Goal: Book appointment/travel/reservation

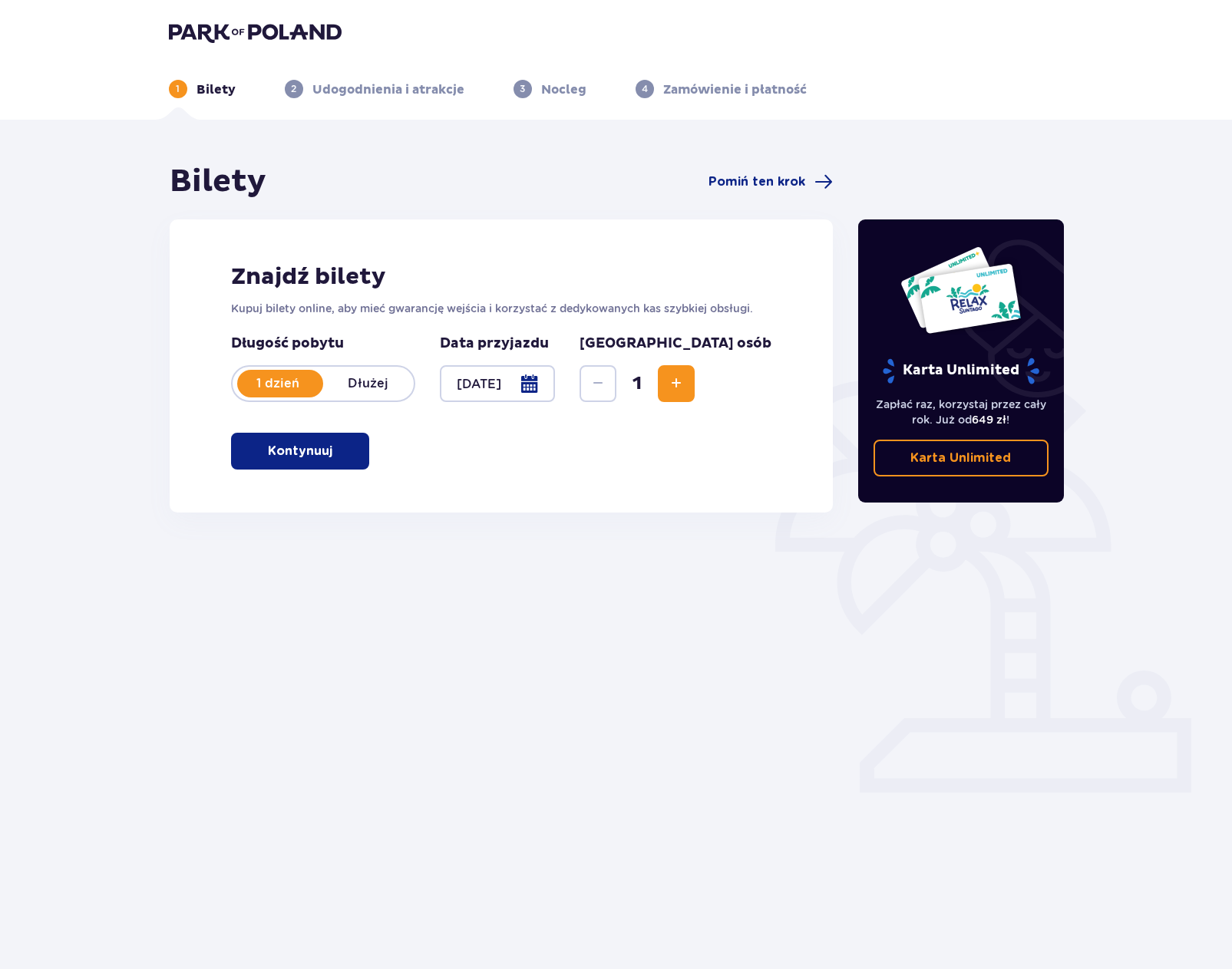
click at [556, 381] on div at bounding box center [498, 384] width 116 height 37
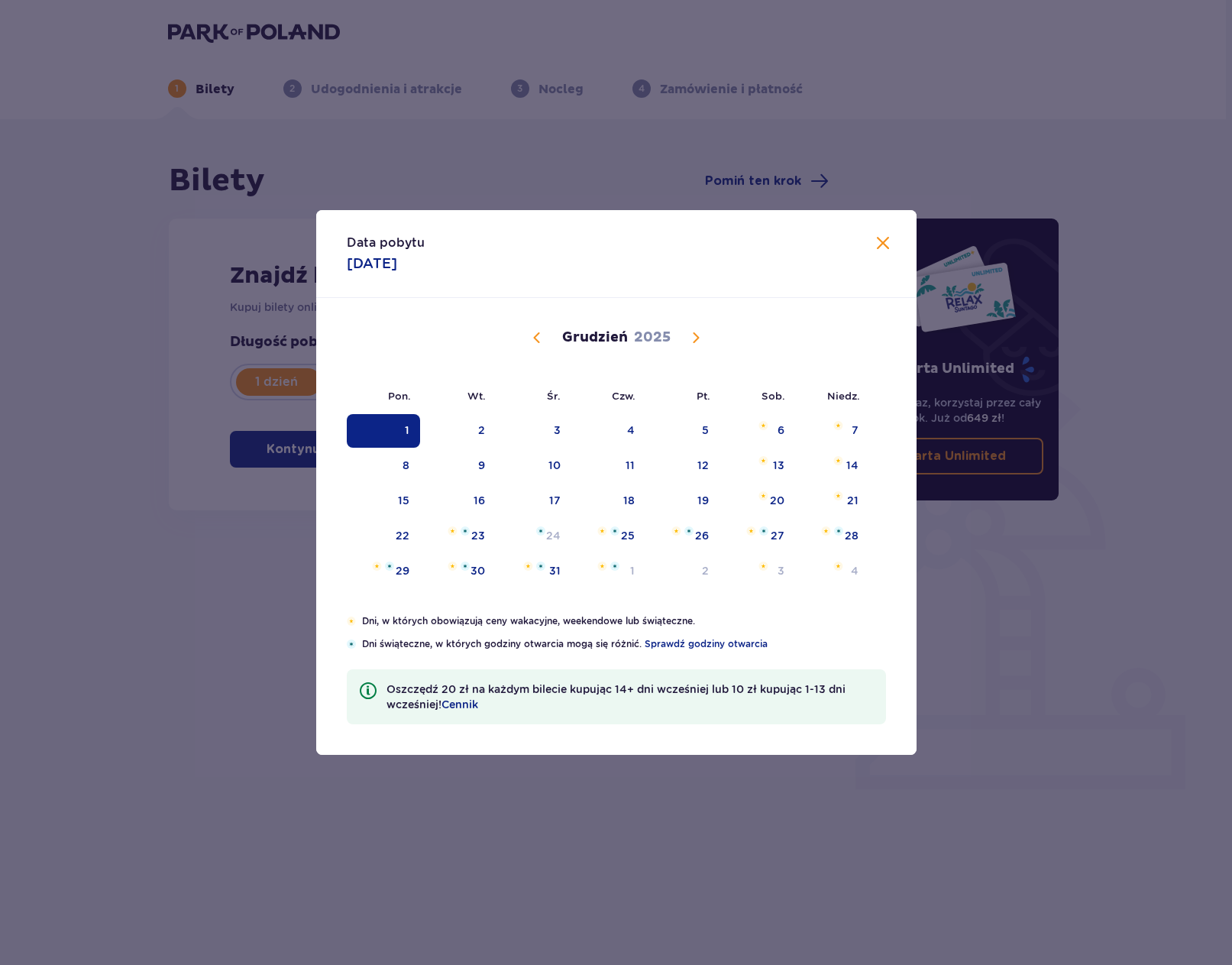
click at [534, 339] on span "Calendar" at bounding box center [537, 337] width 18 height 18
click at [541, 337] on span "Calendar" at bounding box center [537, 337] width 18 height 18
click at [696, 343] on span "Calendar" at bounding box center [695, 337] width 18 height 18
click at [558, 423] on div "1" at bounding box center [557, 430] width 5 height 15
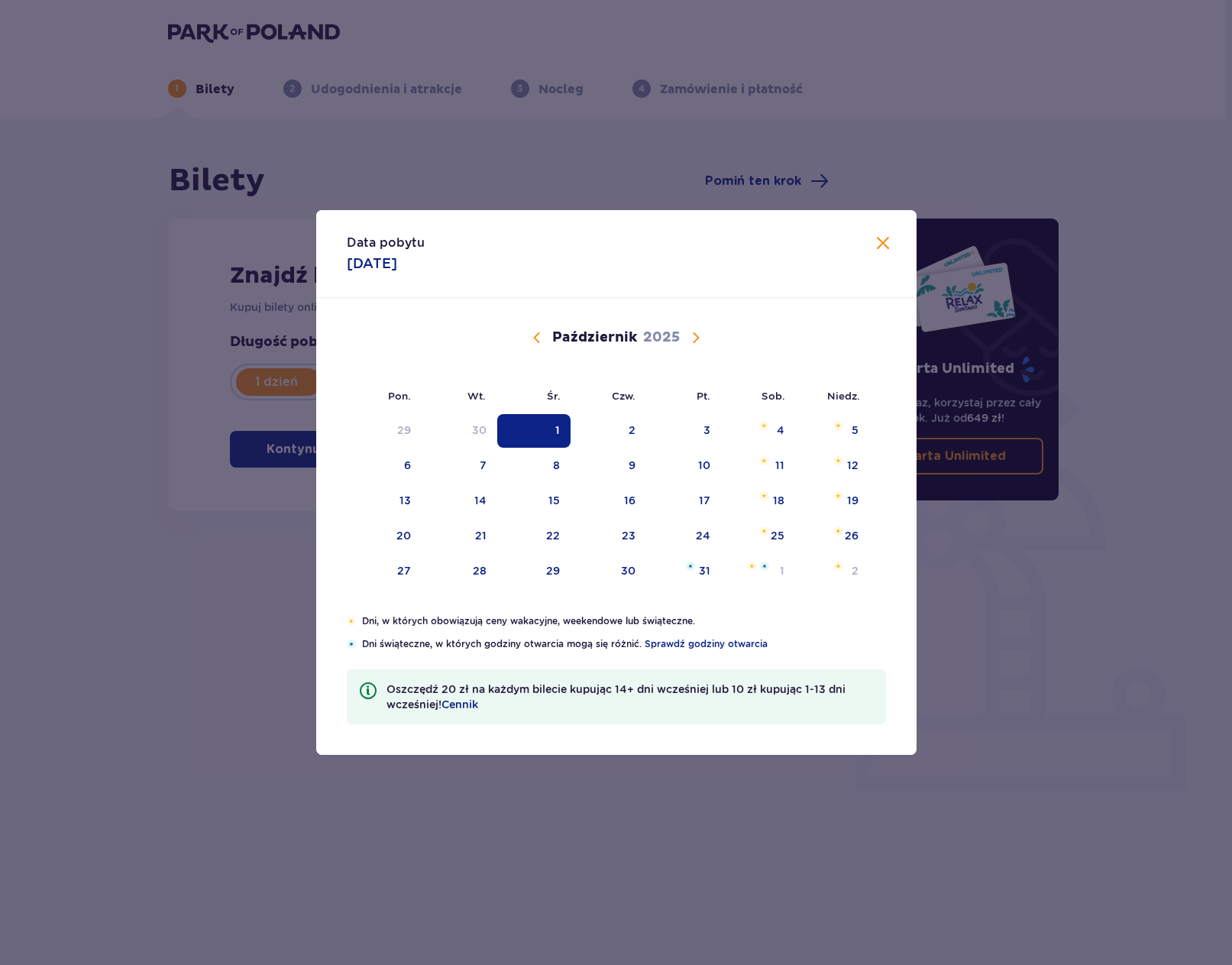
type input "[DATE]"
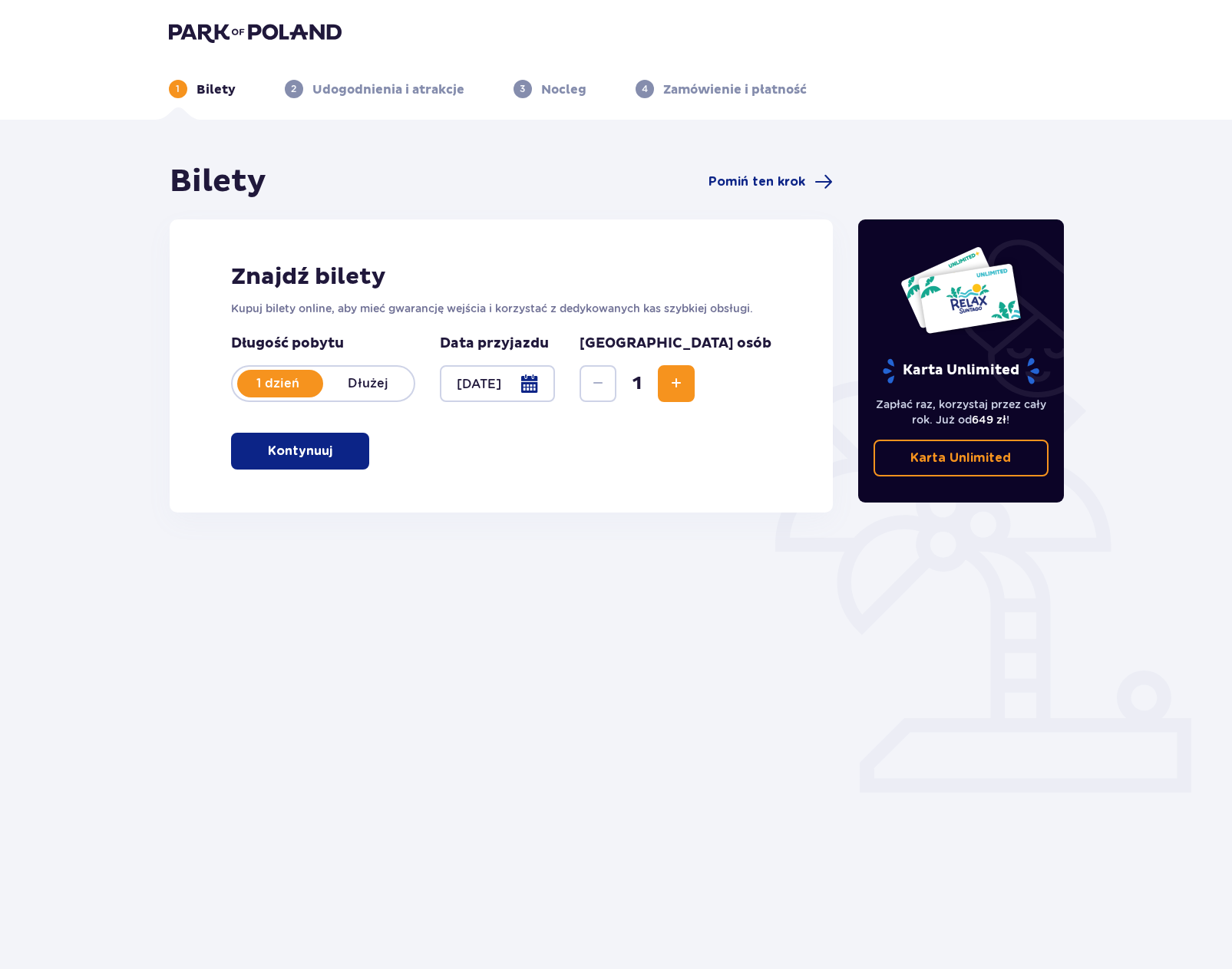
click at [363, 455] on button "Kontynuuj" at bounding box center [300, 451] width 138 height 37
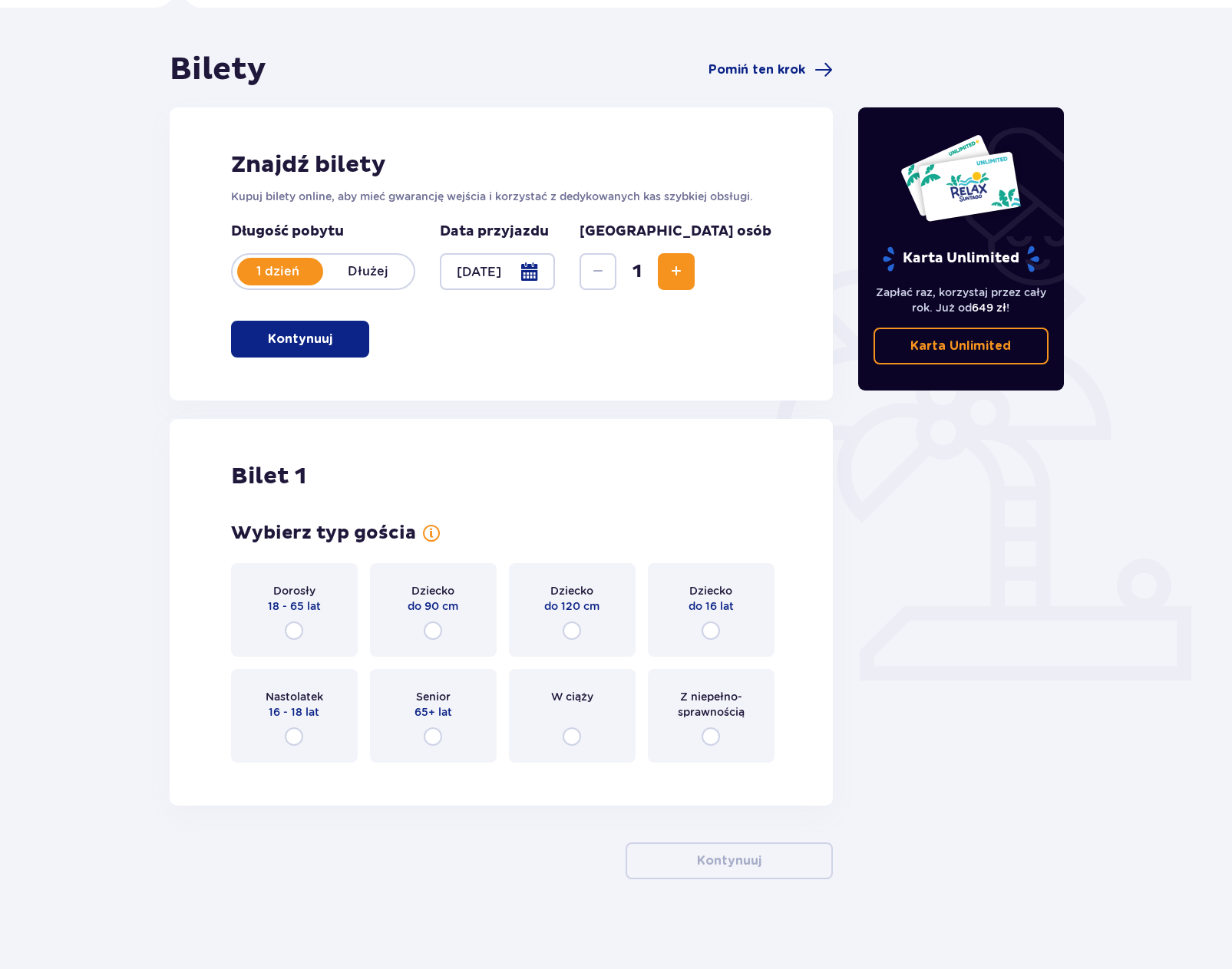
scroll to position [114, 0]
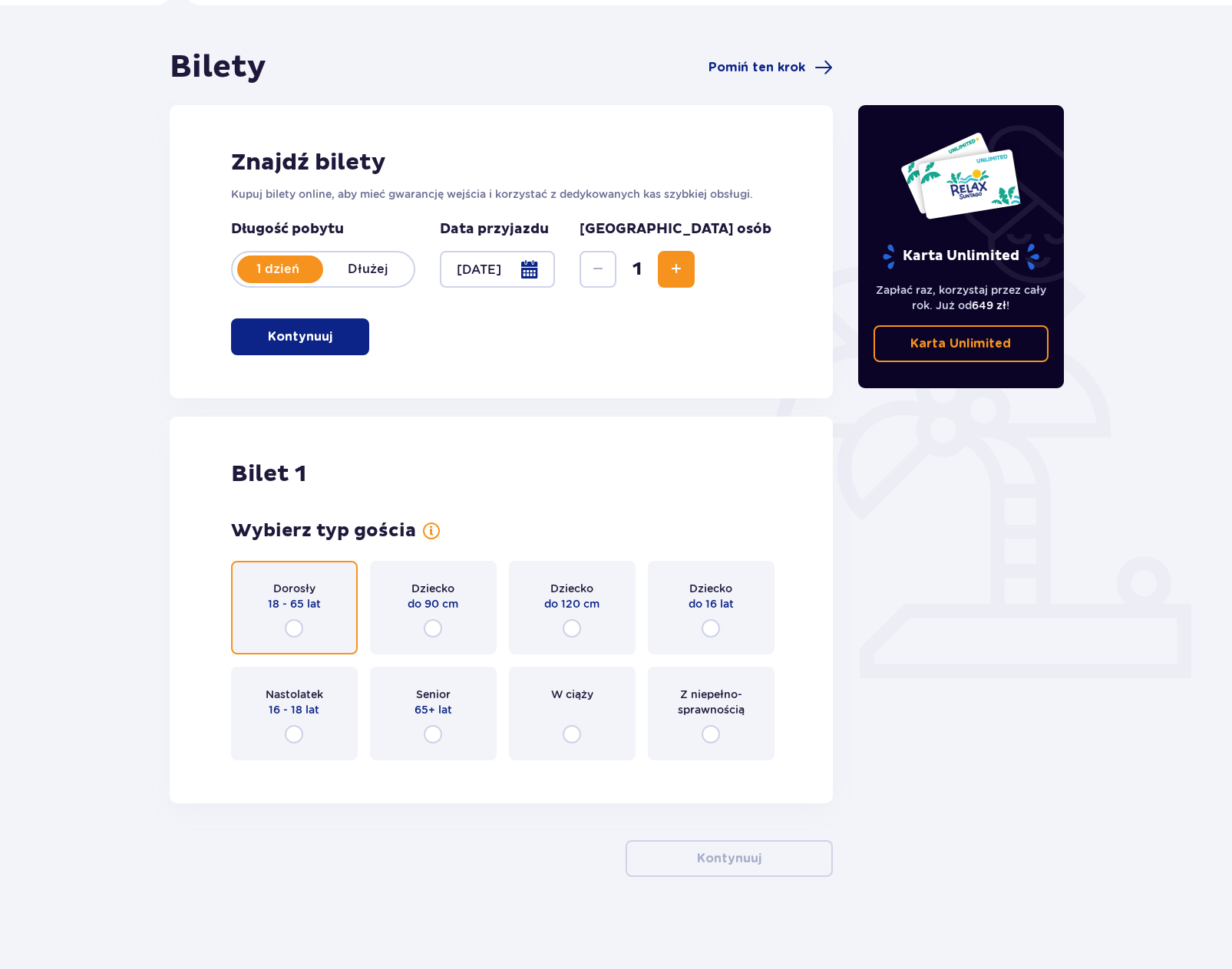
click at [300, 626] on input "radio" at bounding box center [294, 628] width 18 height 18
radio input "true"
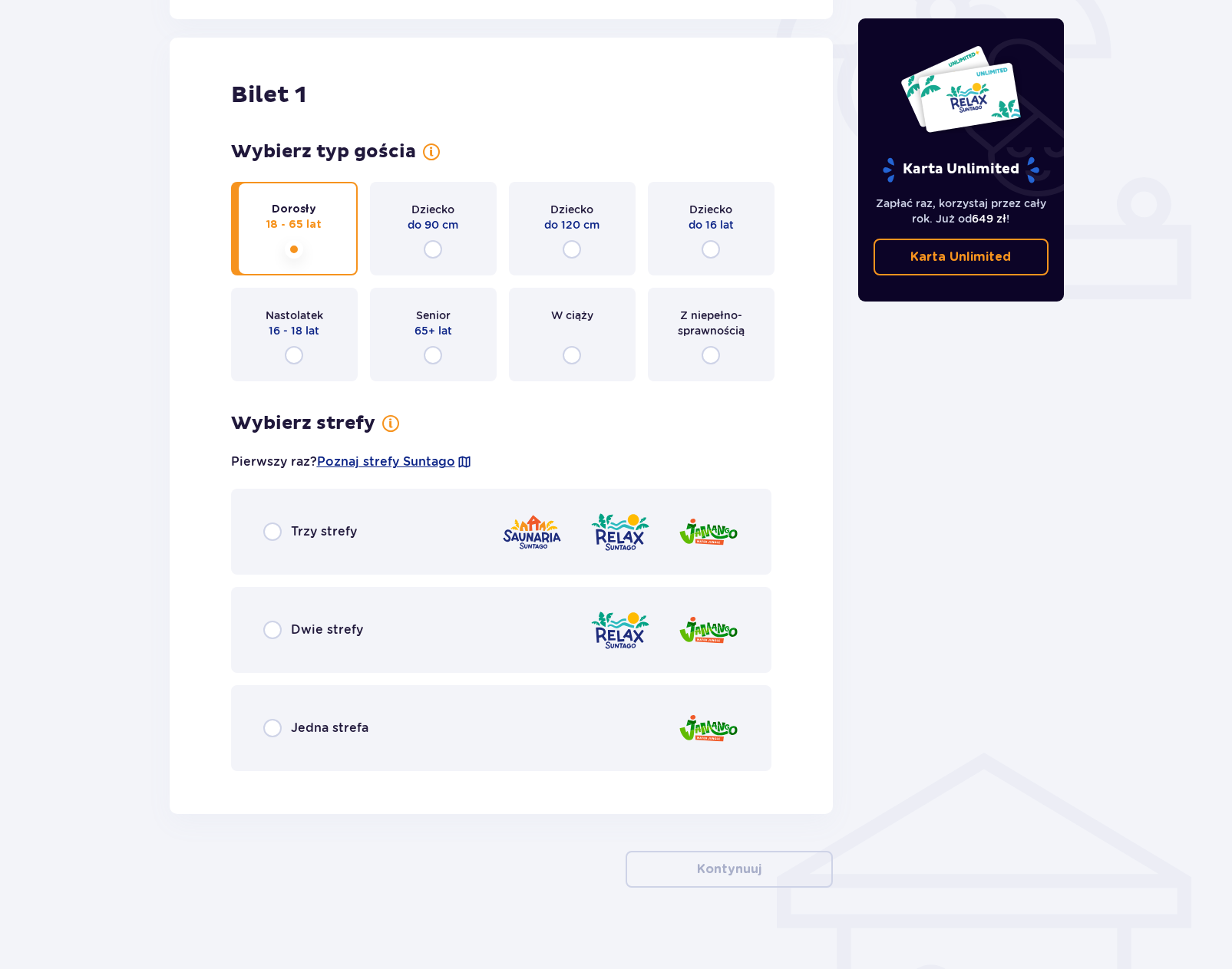
scroll to position [504, 0]
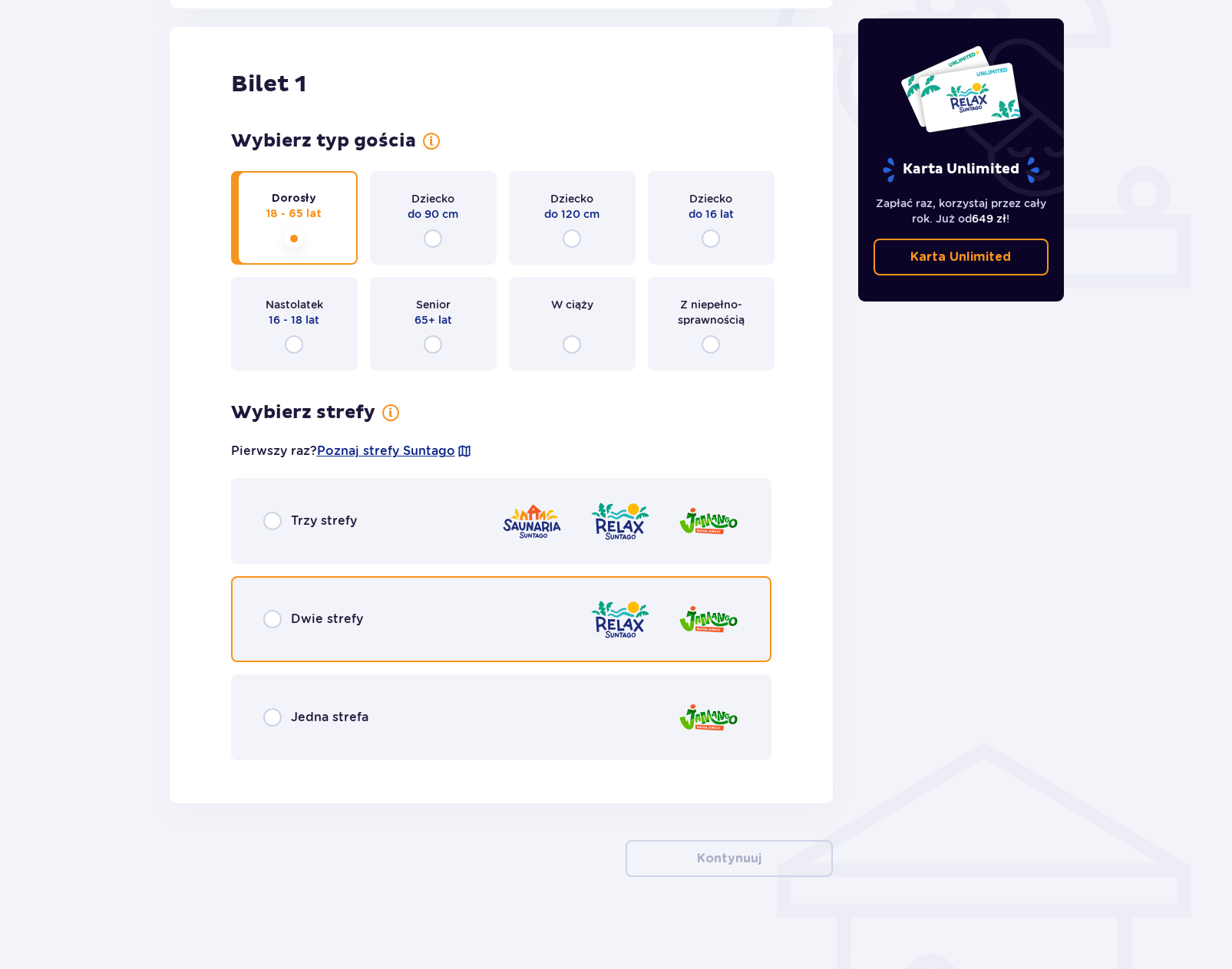
click at [276, 617] on input "radio" at bounding box center [272, 619] width 18 height 18
radio input "true"
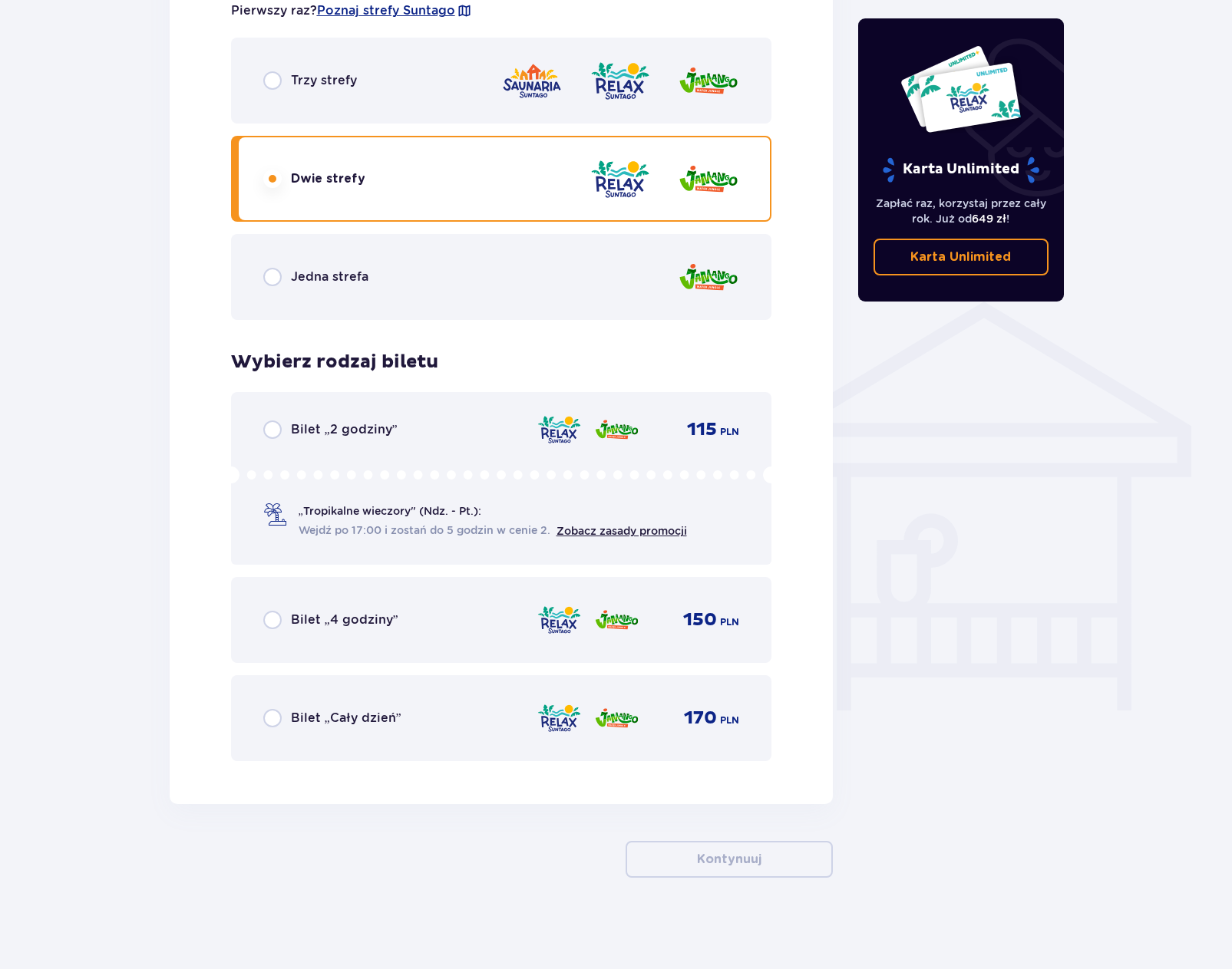
scroll to position [945, 0]
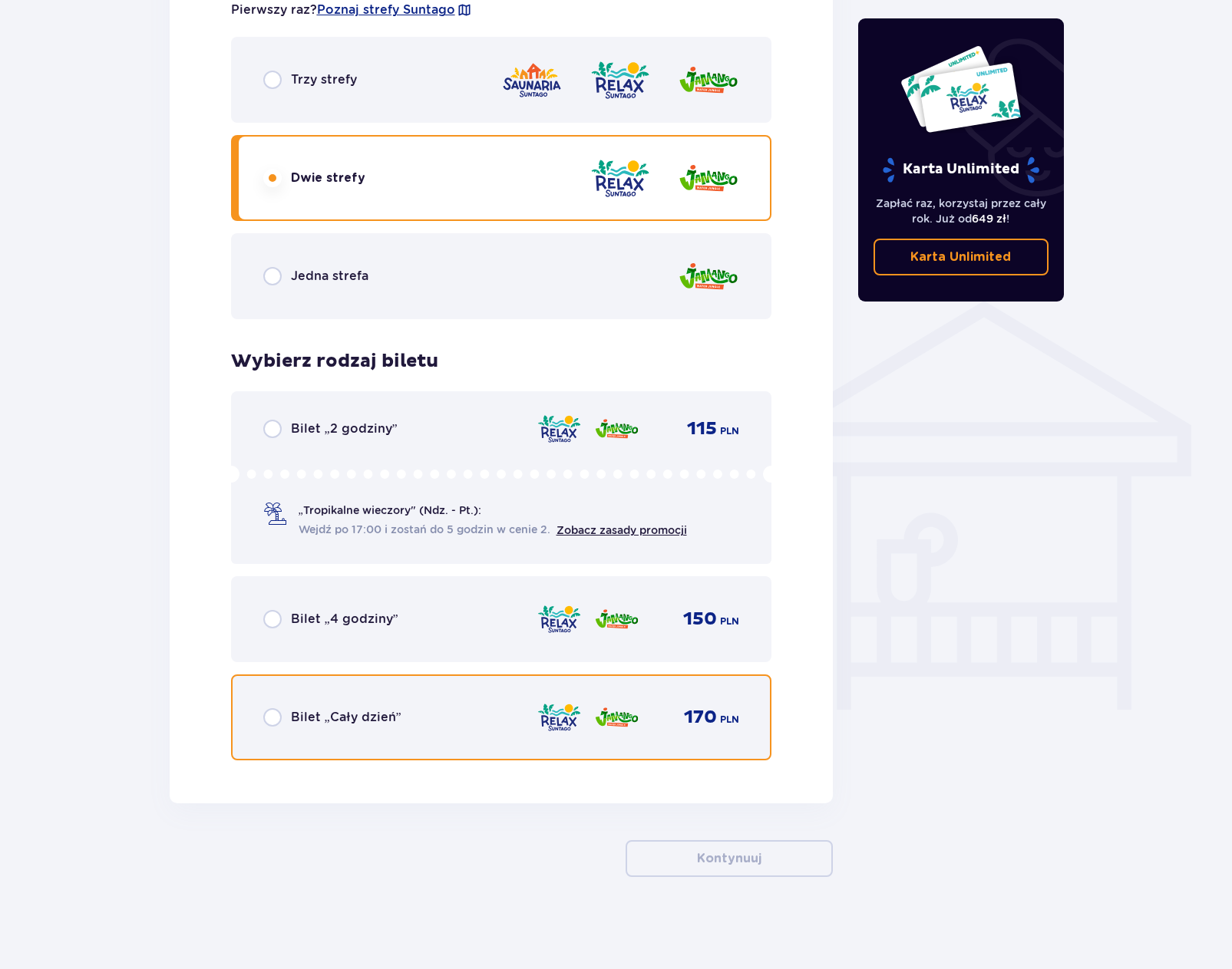
click at [272, 715] on input "radio" at bounding box center [272, 717] width 18 height 18
radio input "true"
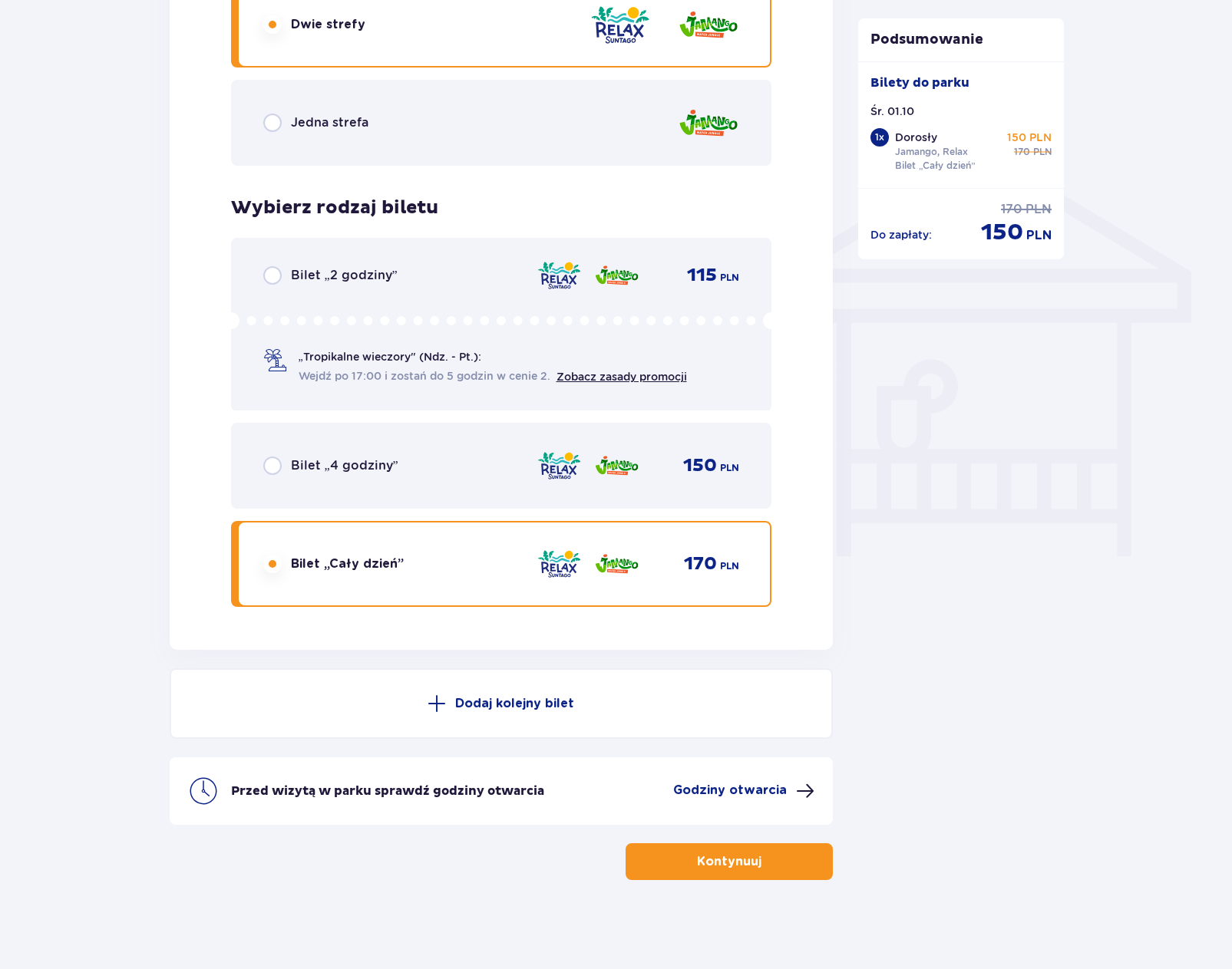
scroll to position [1102, 0]
